Goal: Communication & Community: Answer question/provide support

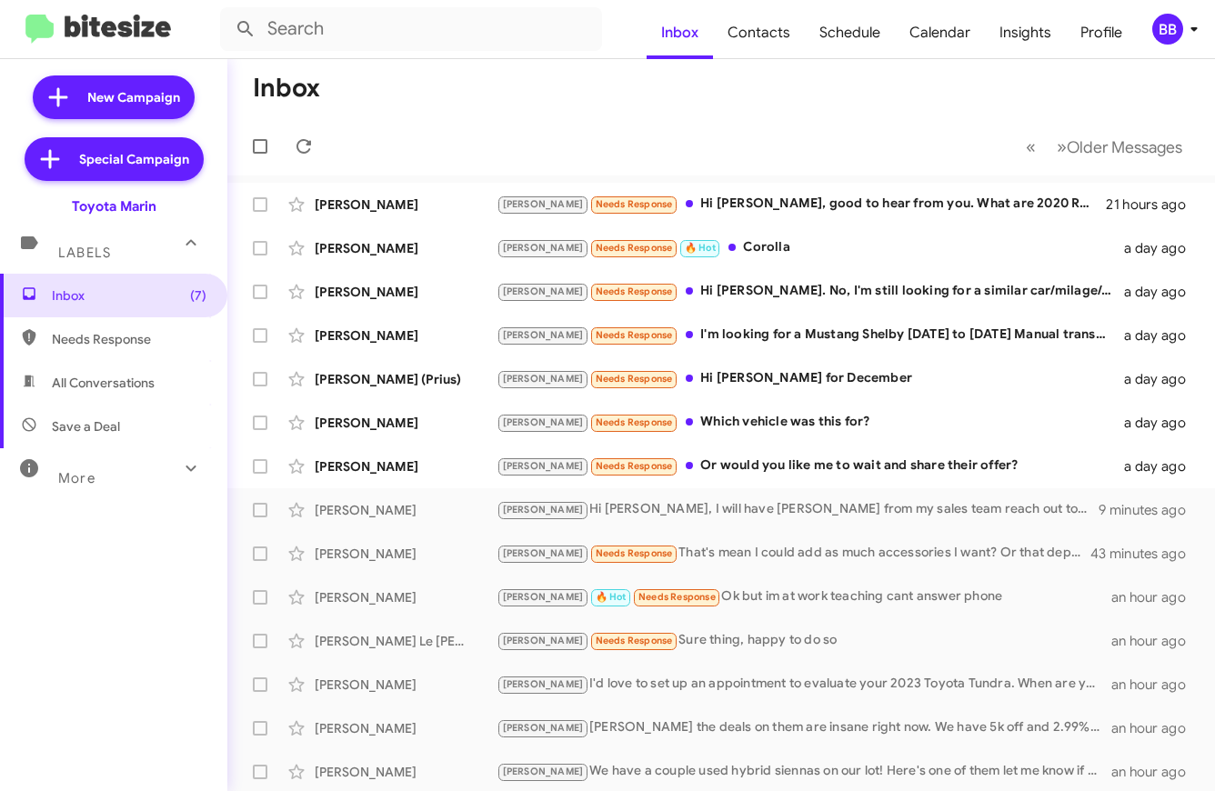
click at [1173, 31] on div "BB" at bounding box center [1167, 29] width 31 height 31
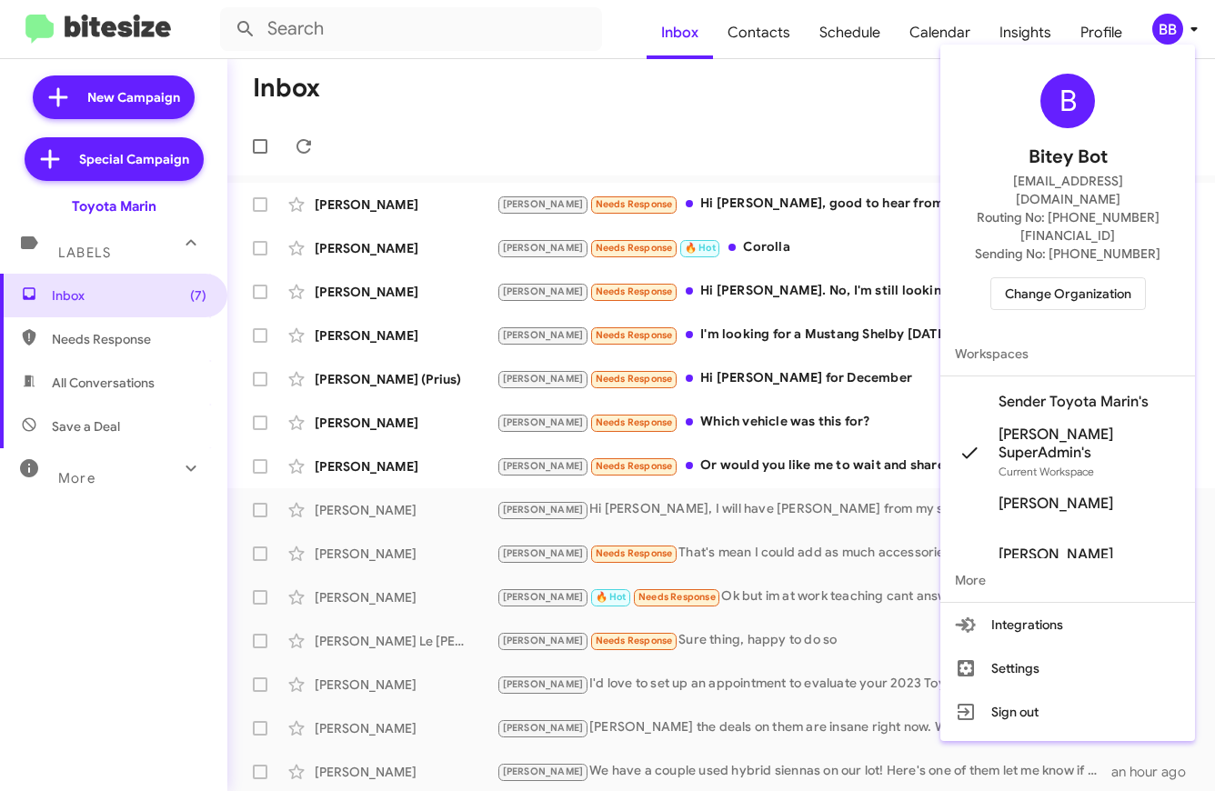
click at [1066, 278] on span "Change Organization" at bounding box center [1068, 293] width 126 height 31
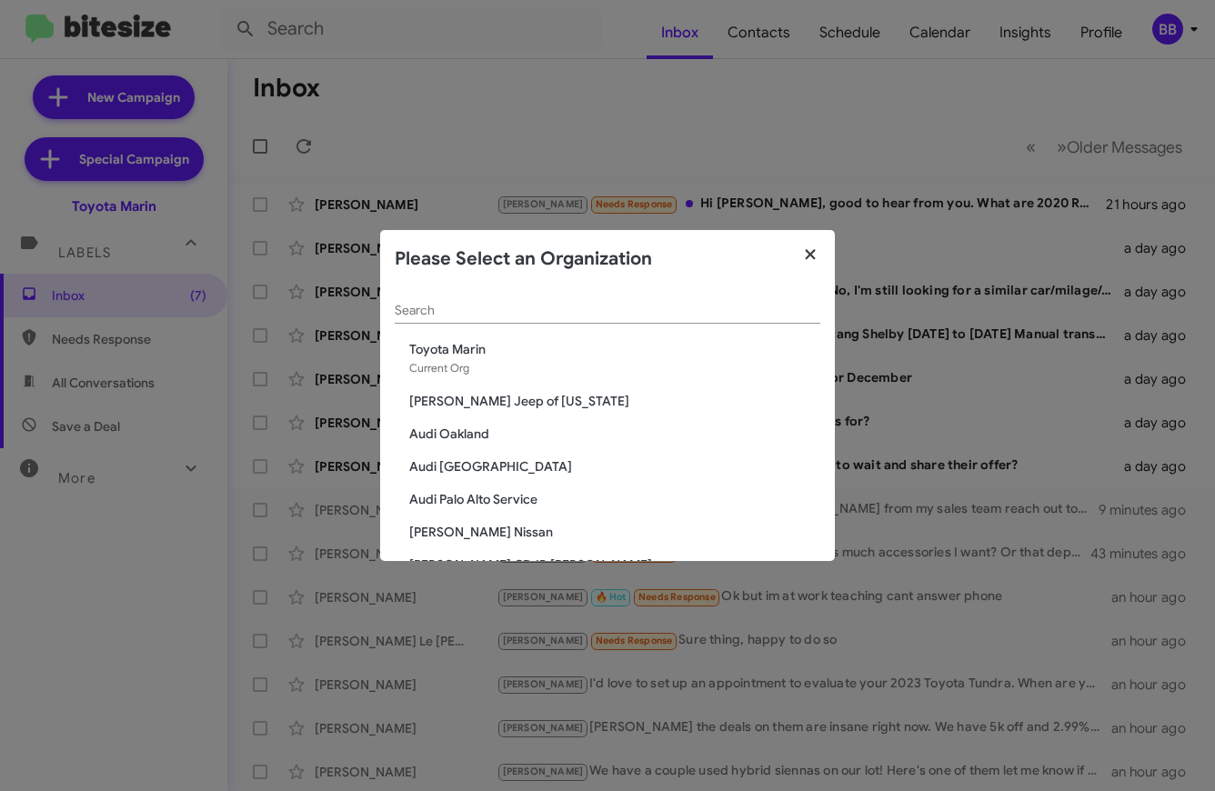
click at [812, 253] on icon "button" at bounding box center [810, 254] width 21 height 16
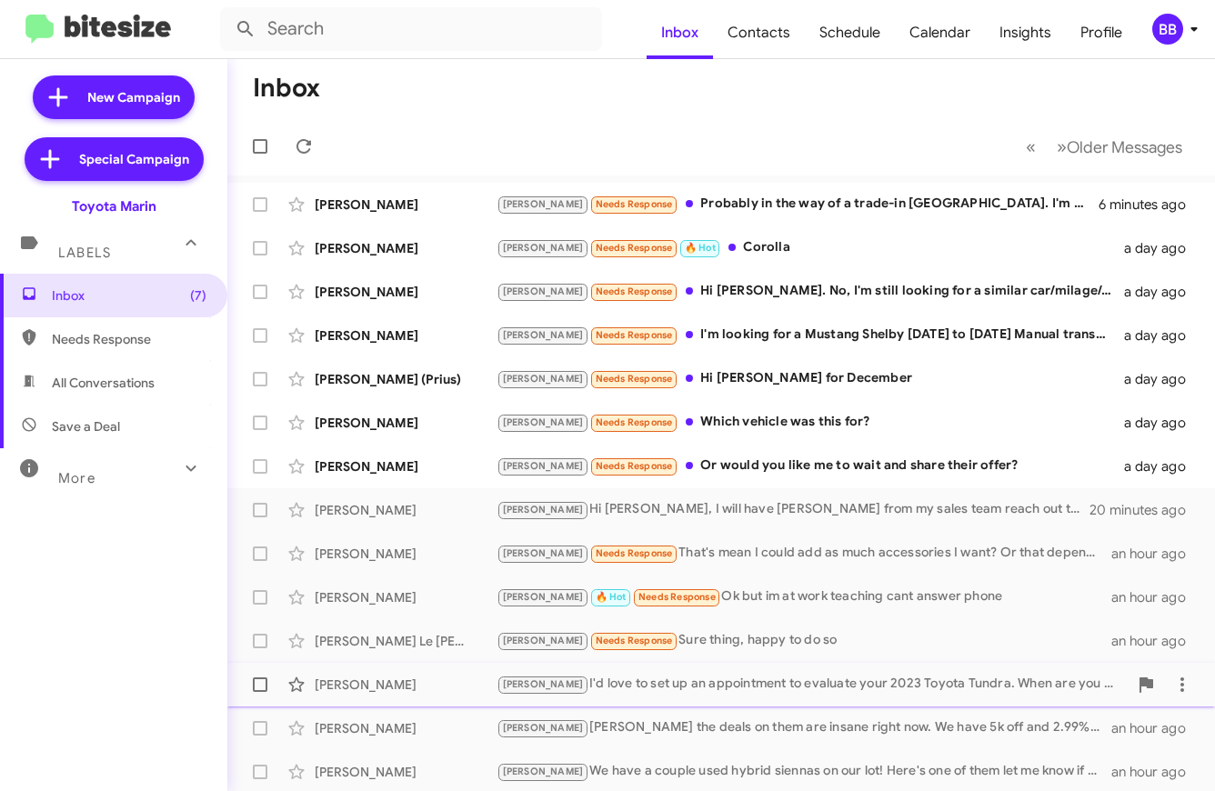
scroll to position [265, 0]
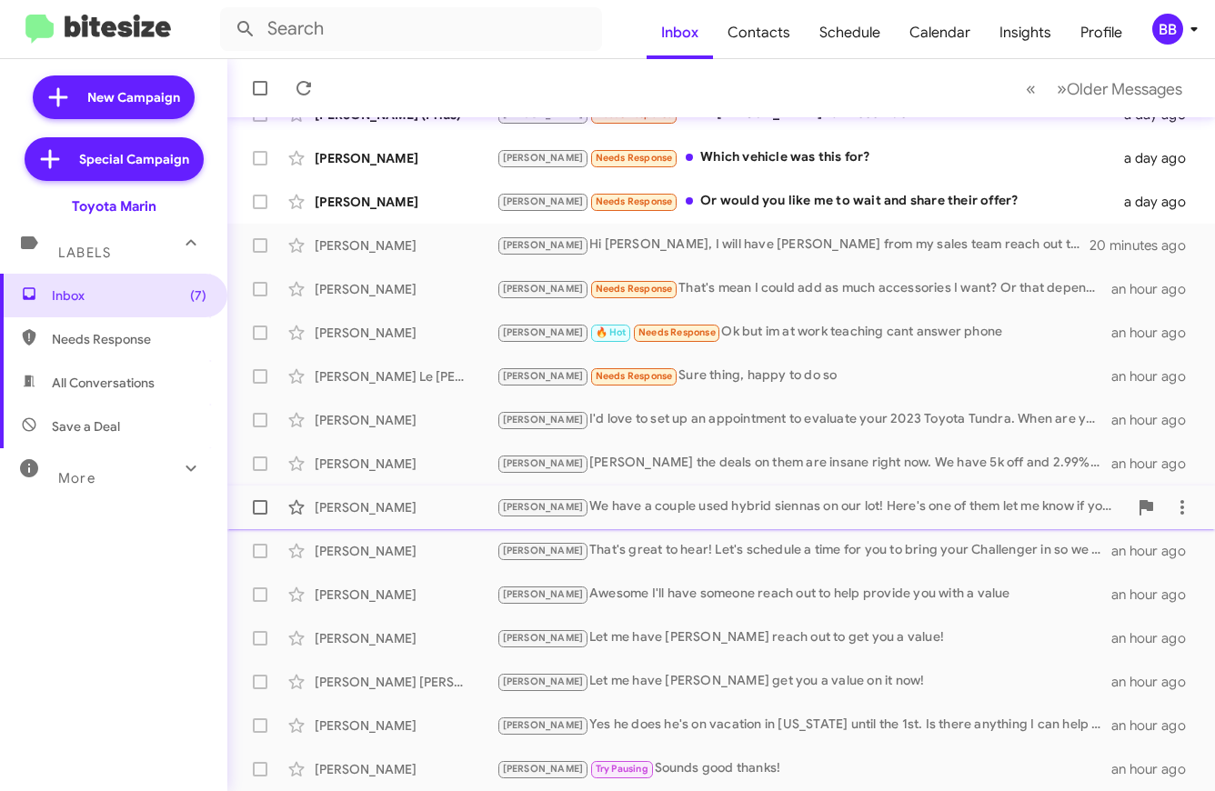
click at [681, 504] on div "[PERSON_NAME] We have a couple used hybrid siennas on our lot! Here's one of th…" at bounding box center [812, 507] width 631 height 21
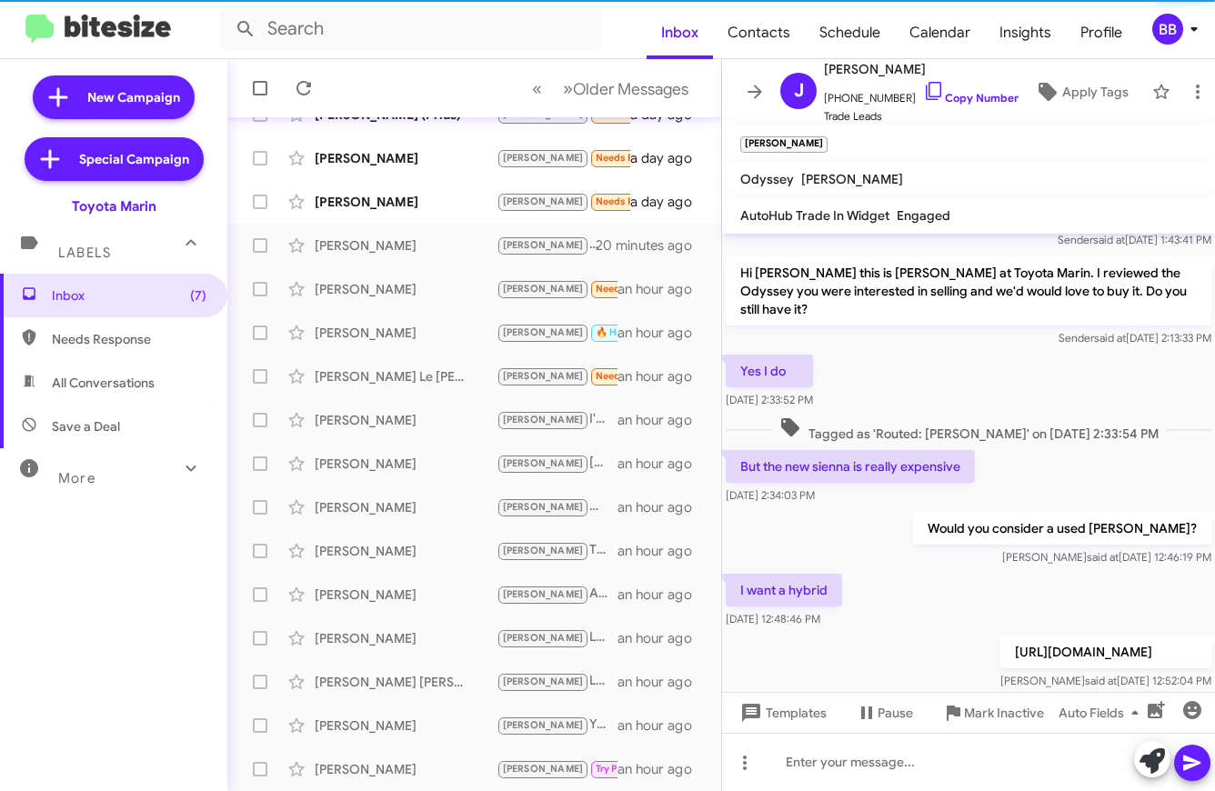
scroll to position [287, 0]
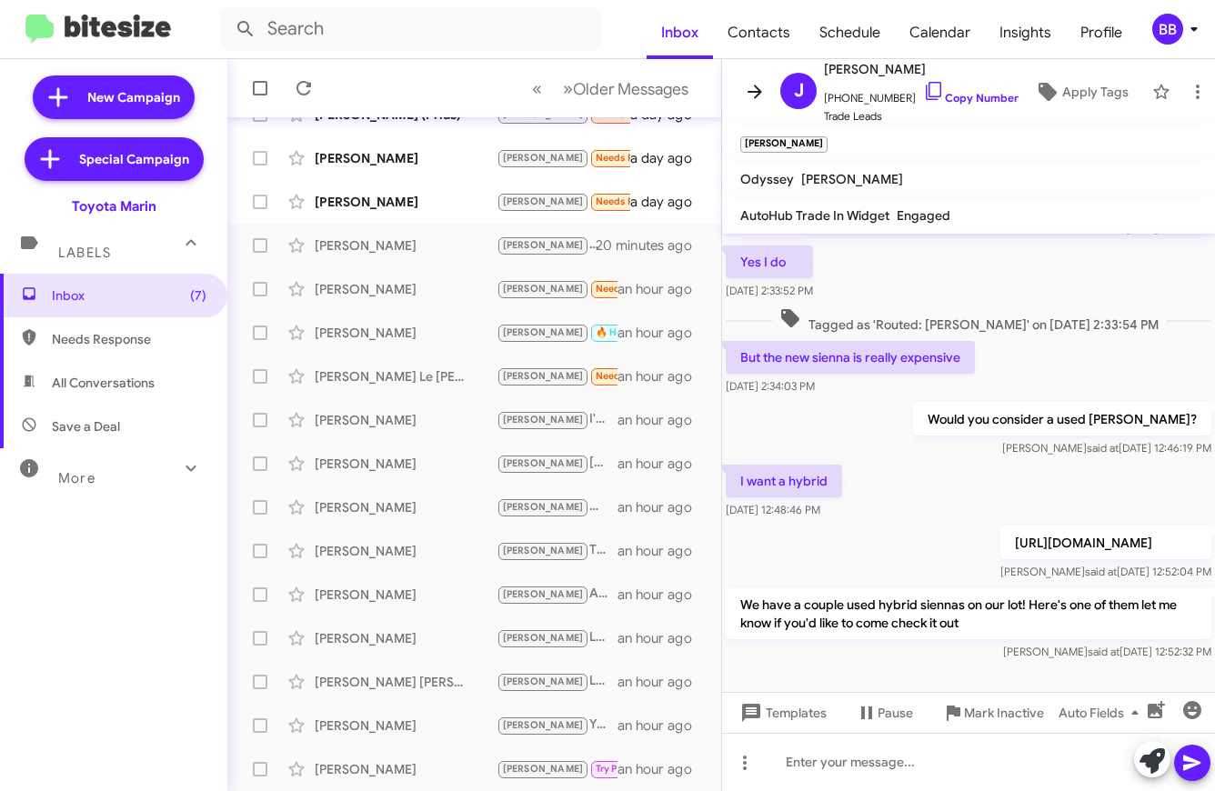
click at [749, 92] on icon at bounding box center [755, 92] width 15 height 14
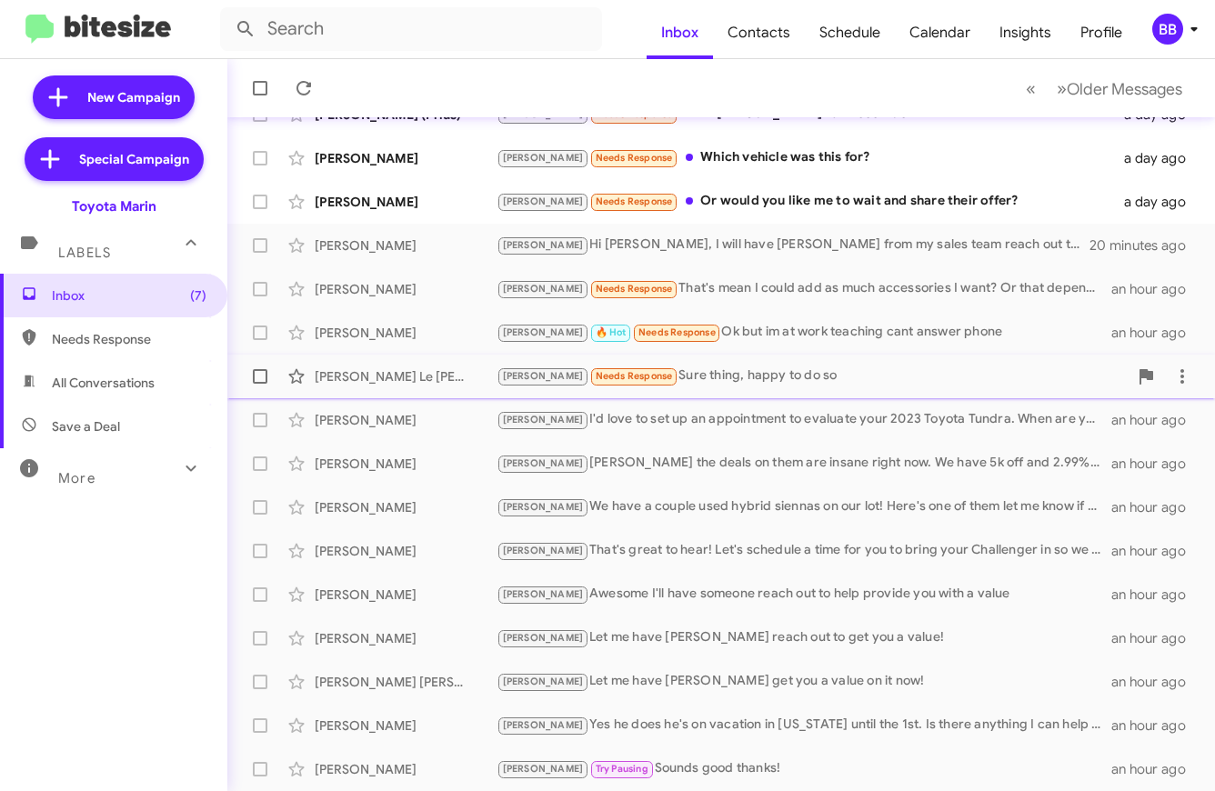
click at [701, 362] on div "[PERSON_NAME] Le [PERSON_NAME] Needs Response Sure thing, happy to do so an hou…" at bounding box center [721, 376] width 959 height 36
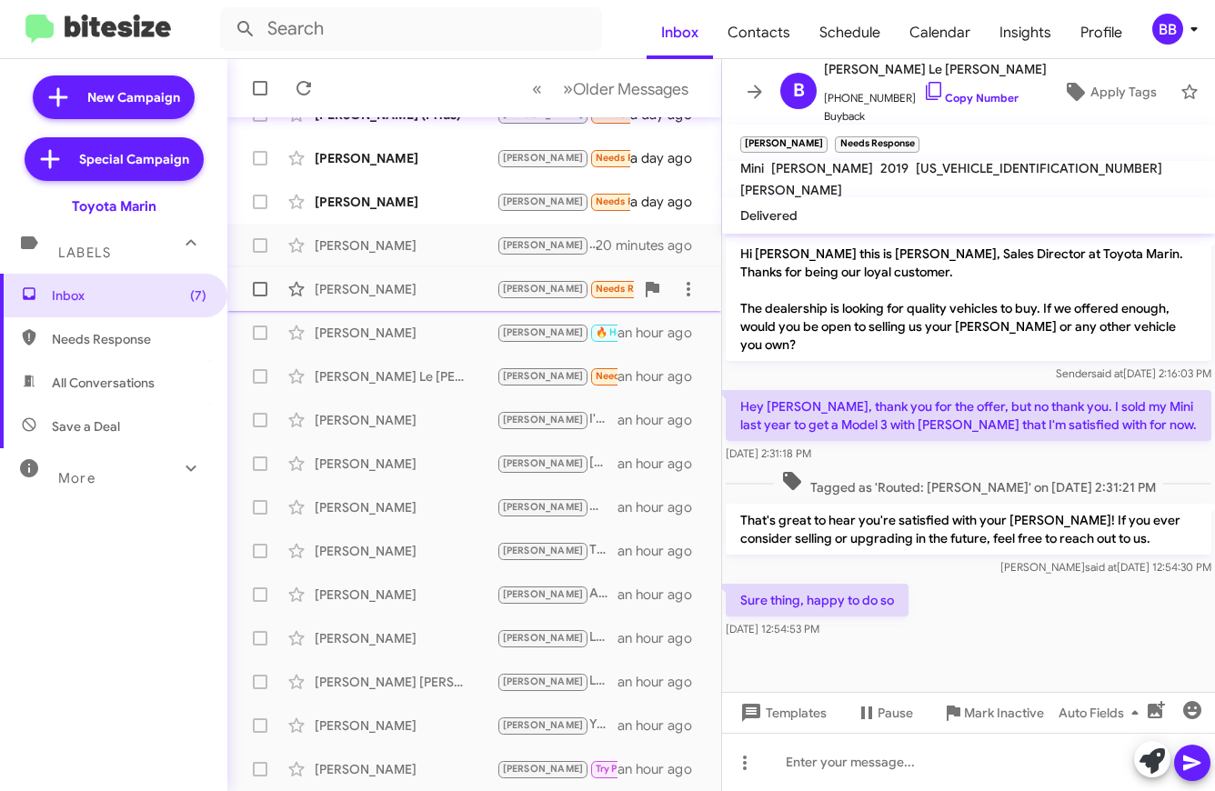
click at [435, 268] on span "[PERSON_NAME] [PERSON_NAME] Needs Response That's mean I could add as much acce…" at bounding box center [474, 289] width 494 height 44
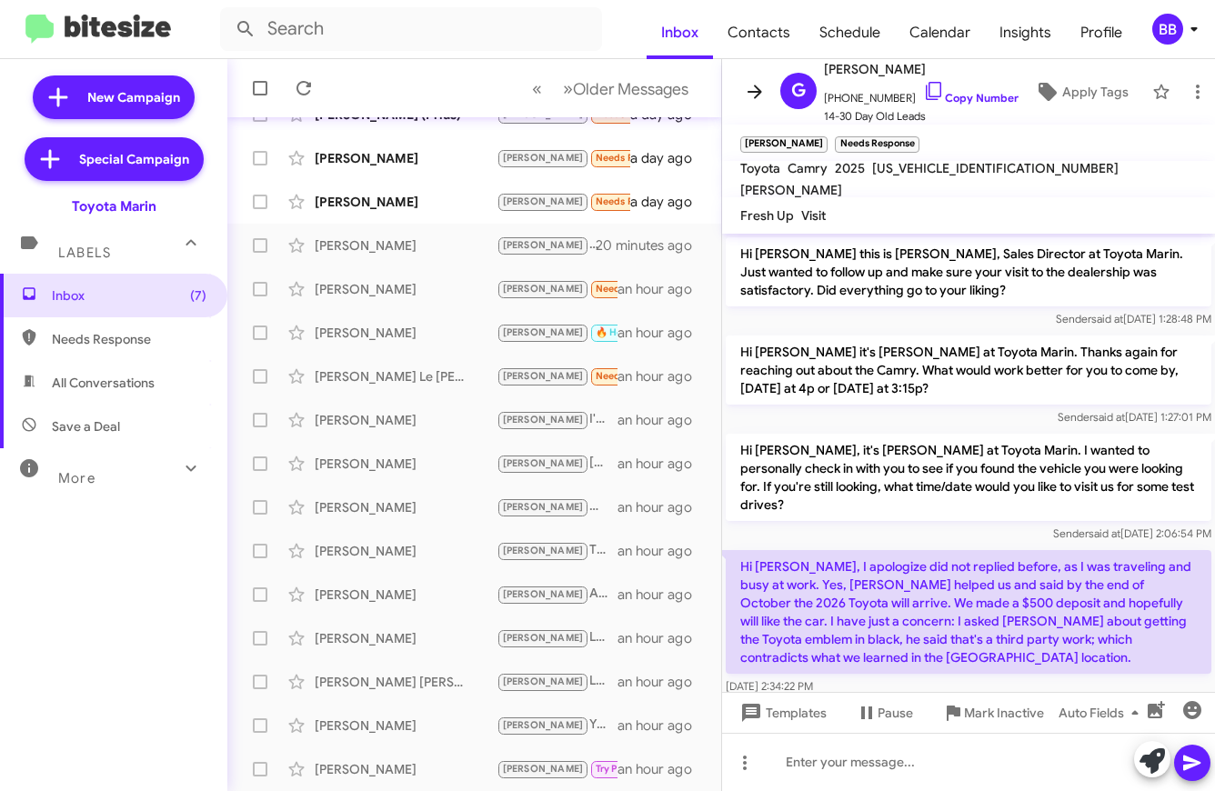
click at [763, 93] on icon at bounding box center [755, 92] width 22 height 22
